Goal: Communication & Community: Answer question/provide support

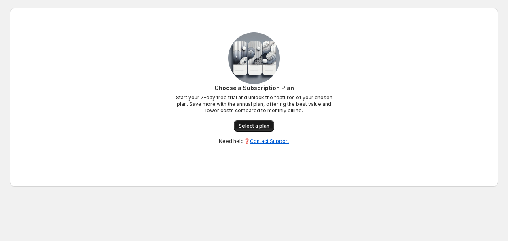
click at [257, 121] on link "Select a plan" at bounding box center [254, 125] width 40 height 11
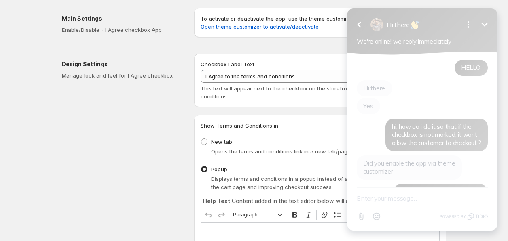
scroll to position [446, 0]
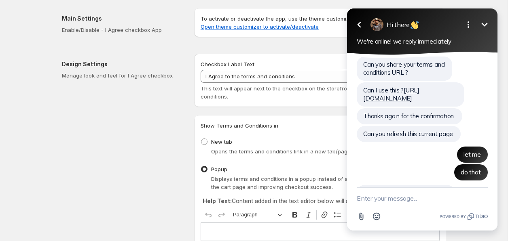
click at [379, 197] on textarea "New message" at bounding box center [422, 198] width 131 height 21
type textarea "o"
type textarea "hey im back"
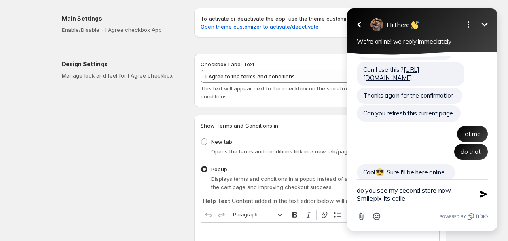
type textarea "do you see my second store now, Smilepix its called"
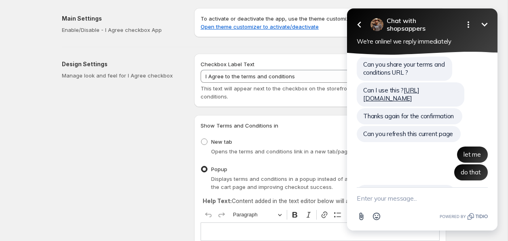
scroll to position [498, 0]
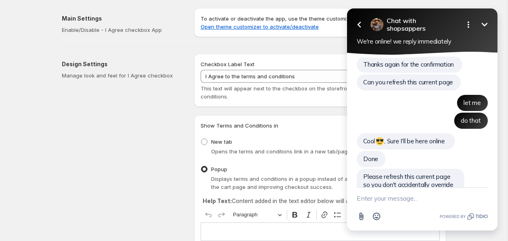
click at [408, 194] on textarea "New message" at bounding box center [422, 198] width 131 height 21
type textarea "yeah"
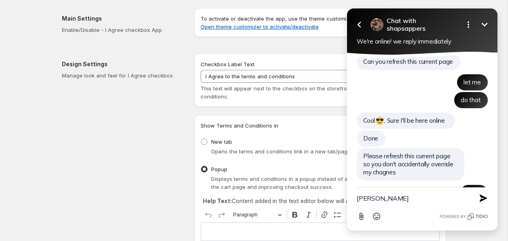
type textarea "gotcha"
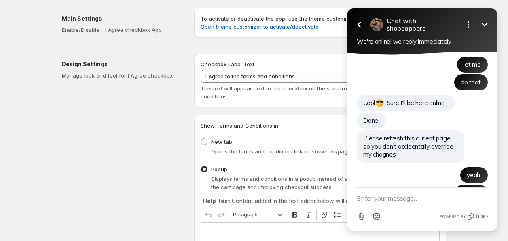
click at [395, 199] on textarea "New message" at bounding box center [422, 198] width 131 height 21
type textarea "let me talk to you from my other site"
